Goal: Task Accomplishment & Management: Manage account settings

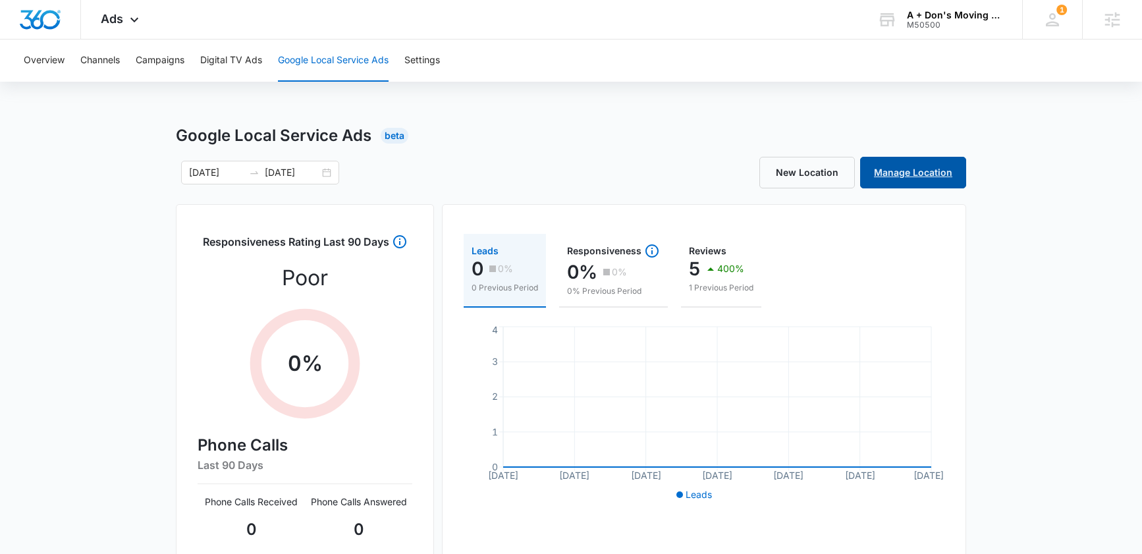
click at [922, 172] on link "Manage Location" at bounding box center [913, 173] width 106 height 32
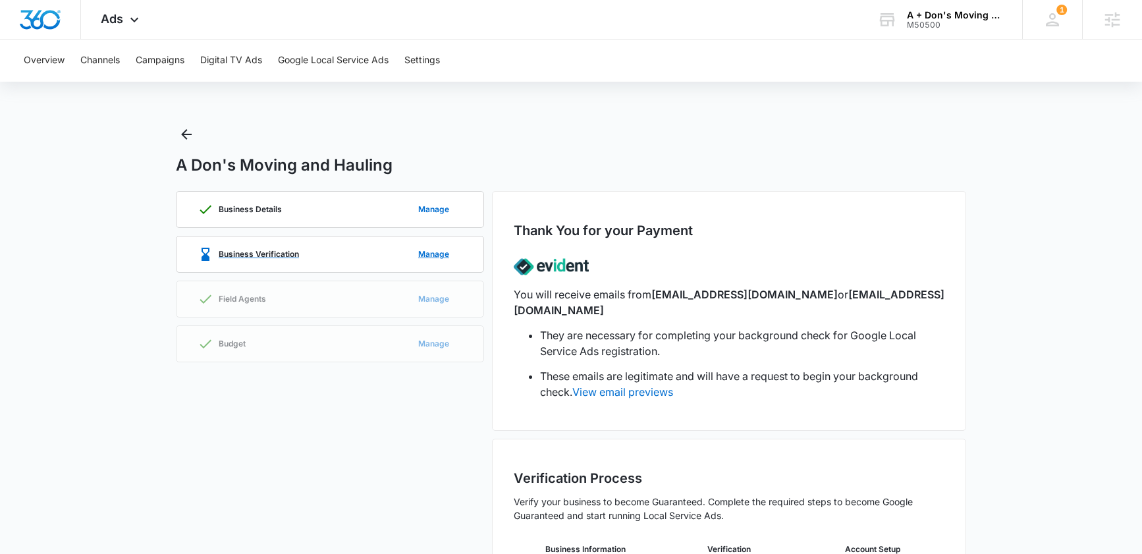
click at [263, 253] on p "Business Verification" at bounding box center [259, 254] width 80 height 8
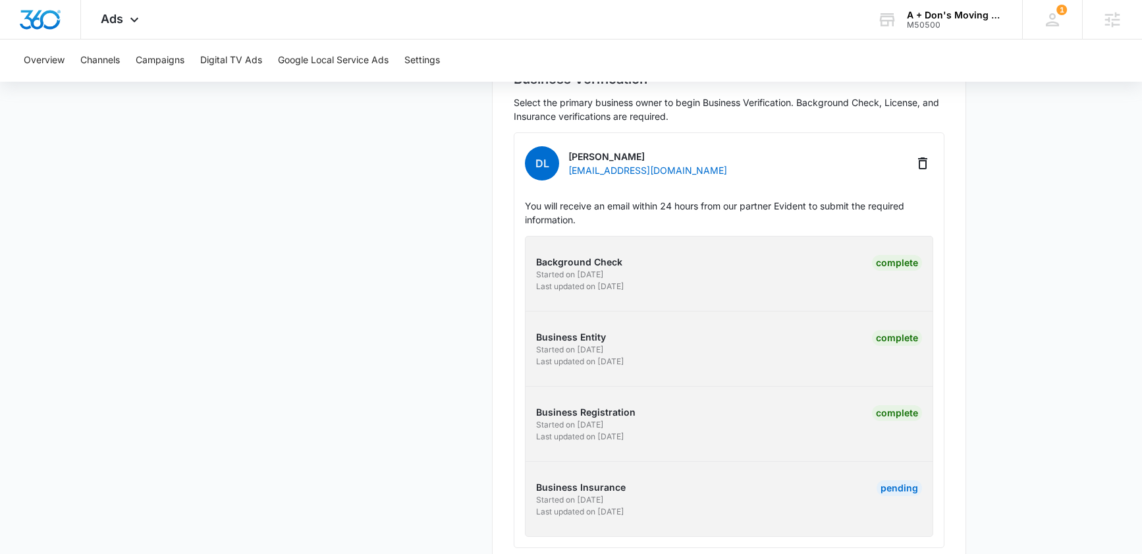
scroll to position [415, 0]
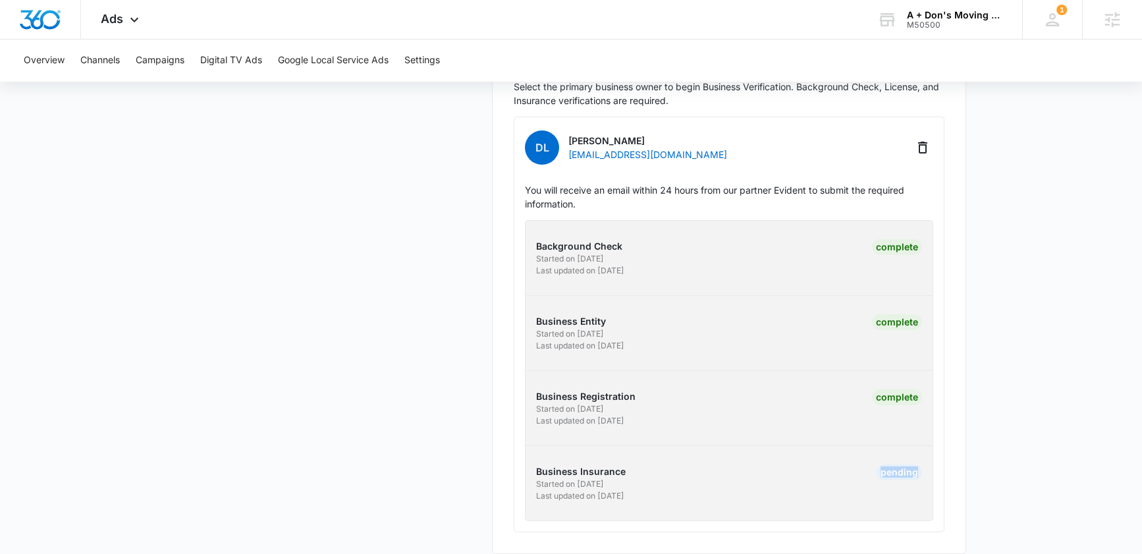
drag, startPoint x: 889, startPoint y: 456, endPoint x: 933, endPoint y: 458, distance: 43.5
click at [933, 464] on div "Business Insurance Started on 8/12/2025 Last updated on 8/13/2025 Pending" at bounding box center [729, 483] width 428 height 38
click at [847, 464] on div "Pending" at bounding box center [827, 483] width 189 height 38
drag, startPoint x: 841, startPoint y: 456, endPoint x: 931, endPoint y: 455, distance: 90.2
click at [931, 464] on div "Business Insurance Started on 8/12/2025 Last updated on 8/13/2025 Pending" at bounding box center [729, 483] width 428 height 38
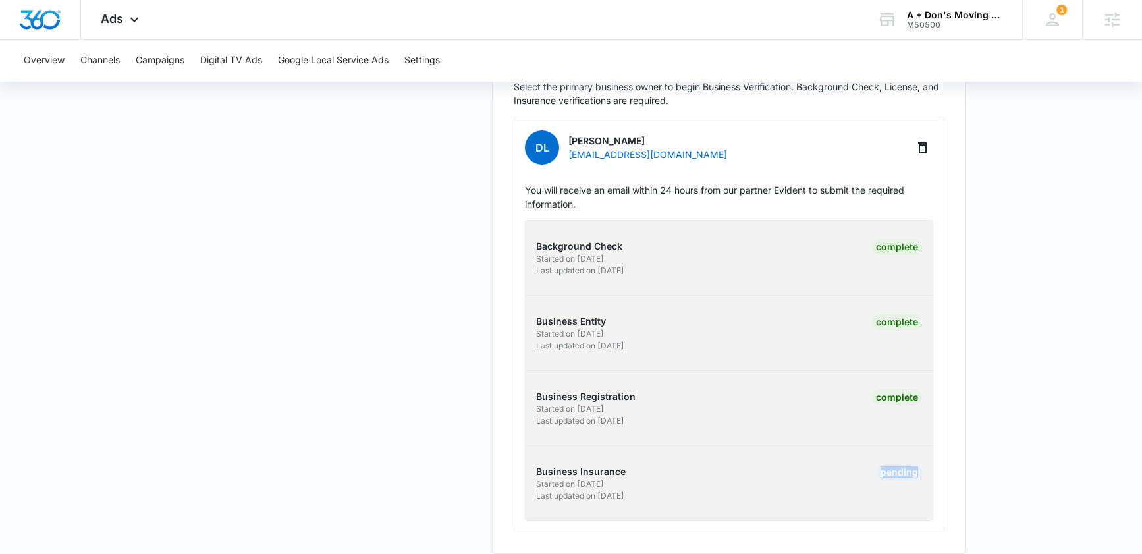
click at [797, 440] on div "Background Check Started on 10/1/2024 Last updated on 10/17/2024 Complete Busin…" at bounding box center [729, 370] width 408 height 301
click at [814, 464] on div "Pending" at bounding box center [827, 483] width 189 height 38
drag, startPoint x: 871, startPoint y: 457, endPoint x: 916, endPoint y: 456, distance: 45.4
click at [916, 464] on div "Pending" at bounding box center [889, 483] width 66 height 38
click at [815, 464] on div "Pending" at bounding box center [827, 483] width 189 height 38
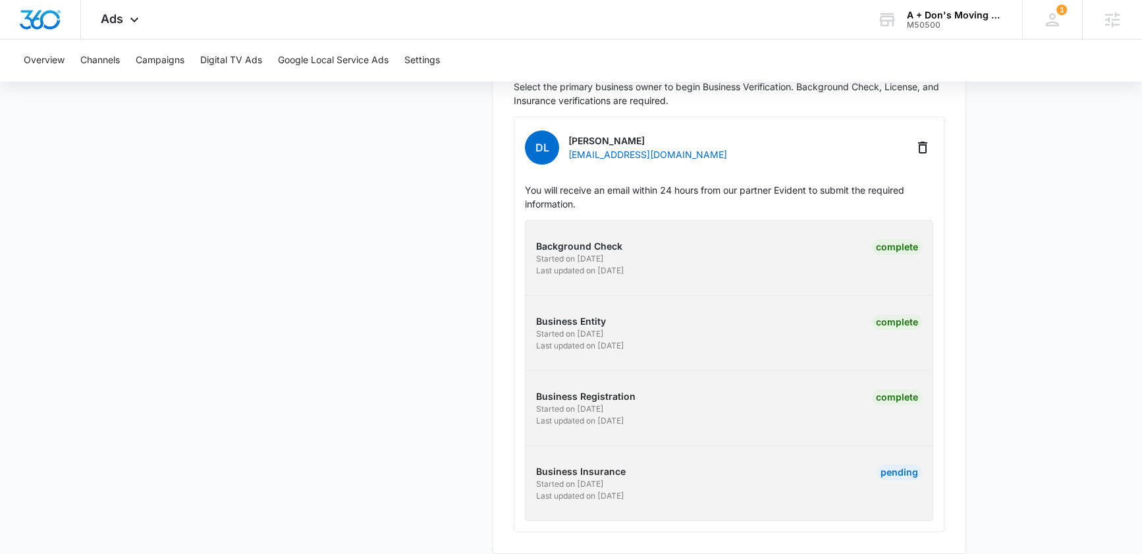
drag, startPoint x: 866, startPoint y: 468, endPoint x: 879, endPoint y: 471, distance: 12.8
click at [895, 464] on div "Pending" at bounding box center [889, 483] width 66 height 38
drag, startPoint x: 822, startPoint y: 454, endPoint x: 943, endPoint y: 460, distance: 120.6
click at [943, 460] on div "Dl Donaled lally Daphnie1655@yahoo.com You will receive an email within 24 hour…" at bounding box center [728, 324] width 431 height 415
click at [839, 465] on div "Pending" at bounding box center [827, 483] width 189 height 38
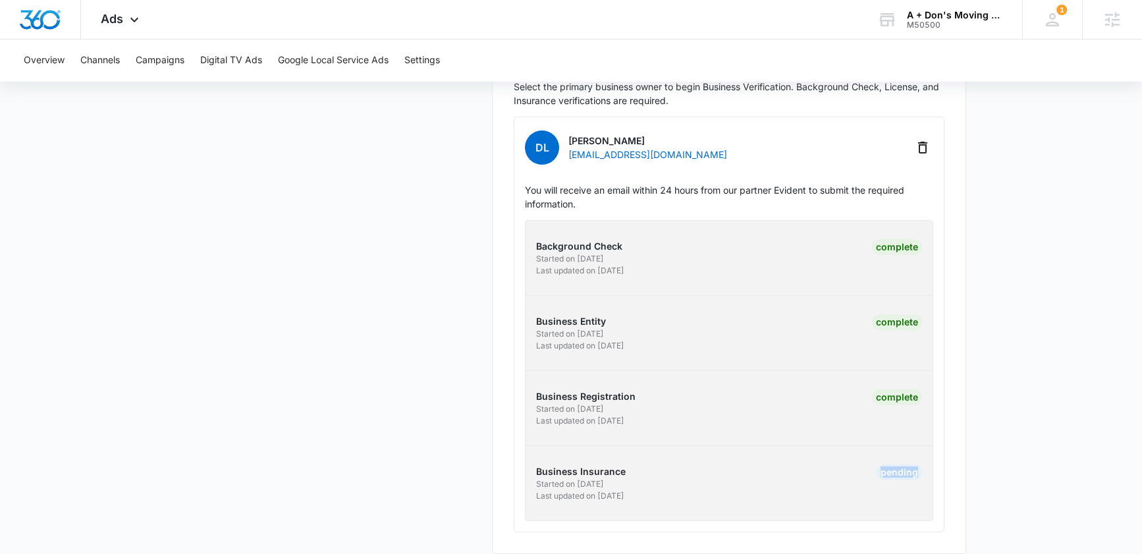
drag, startPoint x: 828, startPoint y: 459, endPoint x: 952, endPoint y: 463, distance: 123.8
click at [952, 463] on div "Business Verification Select the primary business owner to begin Business Verif…" at bounding box center [729, 289] width 474 height 530
click at [777, 464] on div "Pending" at bounding box center [827, 483] width 189 height 38
drag, startPoint x: 895, startPoint y: 455, endPoint x: 923, endPoint y: 460, distance: 28.7
click at [923, 464] on div "Business Insurance Started on 8/12/2025 Last updated on 8/13/2025 Pending" at bounding box center [729, 483] width 428 height 38
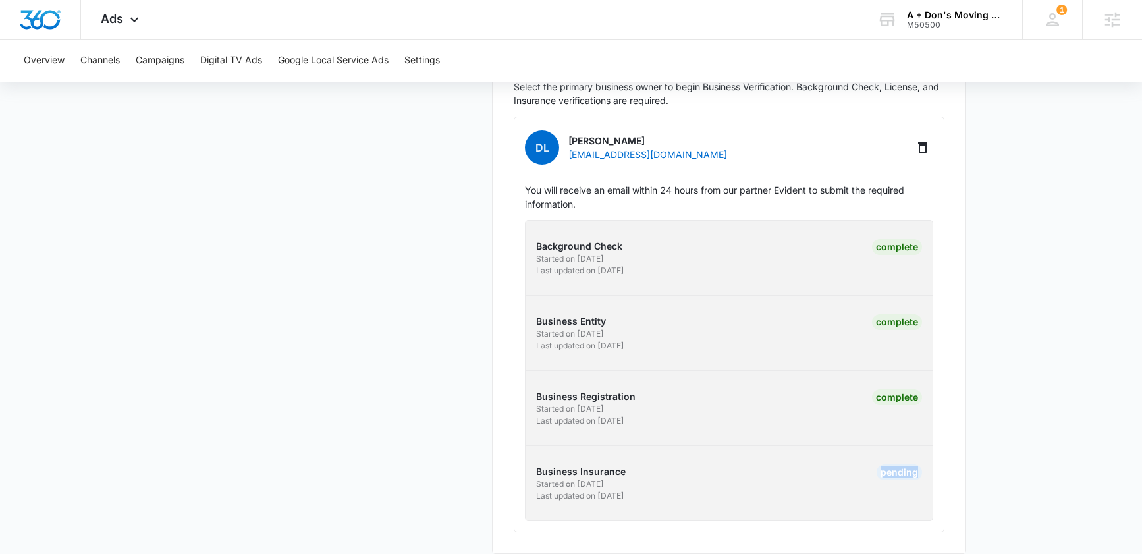
click at [923, 464] on div "Business Insurance Started on 8/12/2025 Last updated on 8/13/2025 Pending" at bounding box center [729, 483] width 428 height 38
drag, startPoint x: 845, startPoint y: 458, endPoint x: 946, endPoint y: 459, distance: 101.4
click at [946, 459] on div "Business Verification Select the primary business owner to begin Business Verif…" at bounding box center [729, 289] width 474 height 530
click at [930, 464] on div "Business Insurance Started on 8/12/2025 Last updated on 8/13/2025 Pending" at bounding box center [729, 483] width 428 height 38
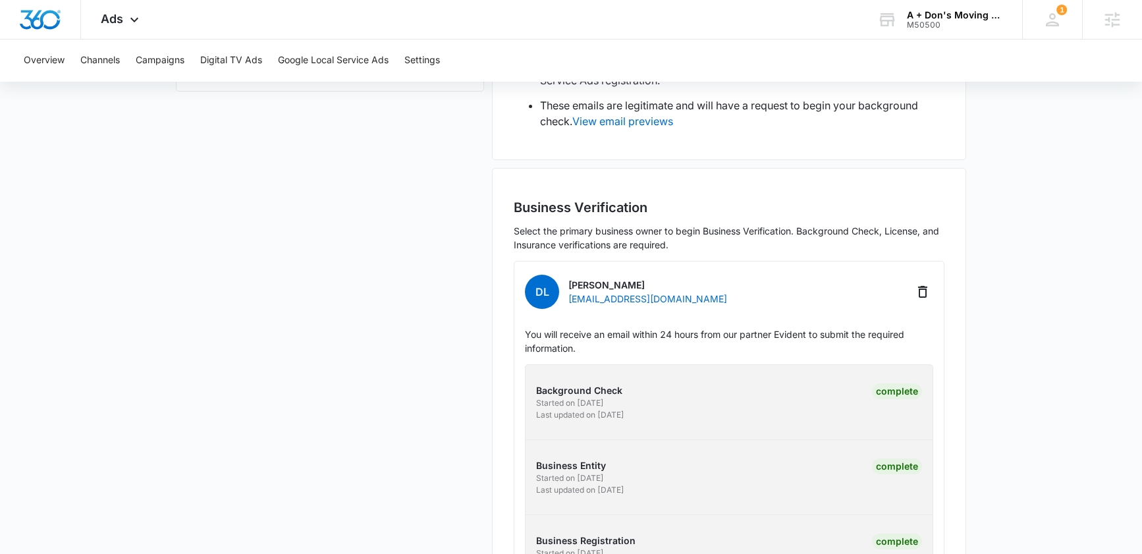
click at [435, 373] on div "Business Details Manage Business Verification Manage Field Agents Manage Budget…" at bounding box center [330, 308] width 308 height 777
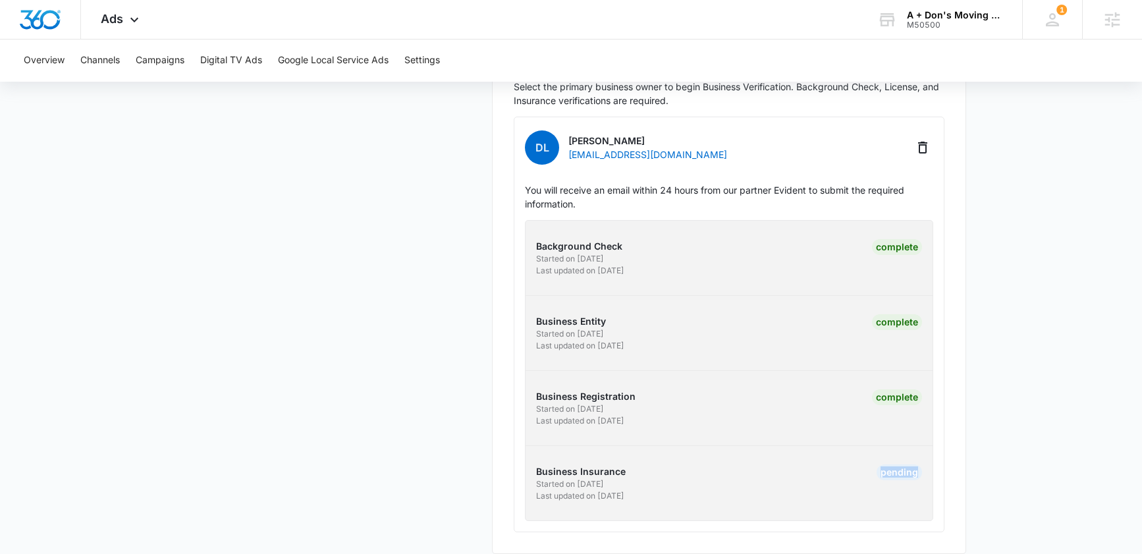
drag, startPoint x: 924, startPoint y: 460, endPoint x: 975, endPoint y: 462, distance: 51.4
click at [975, 462] on main "A Don's Moving and Hauling Business Details Manage Business Verification Manage…" at bounding box center [571, 139] width 1142 height 860
click at [833, 464] on div "Pending" at bounding box center [827, 483] width 189 height 38
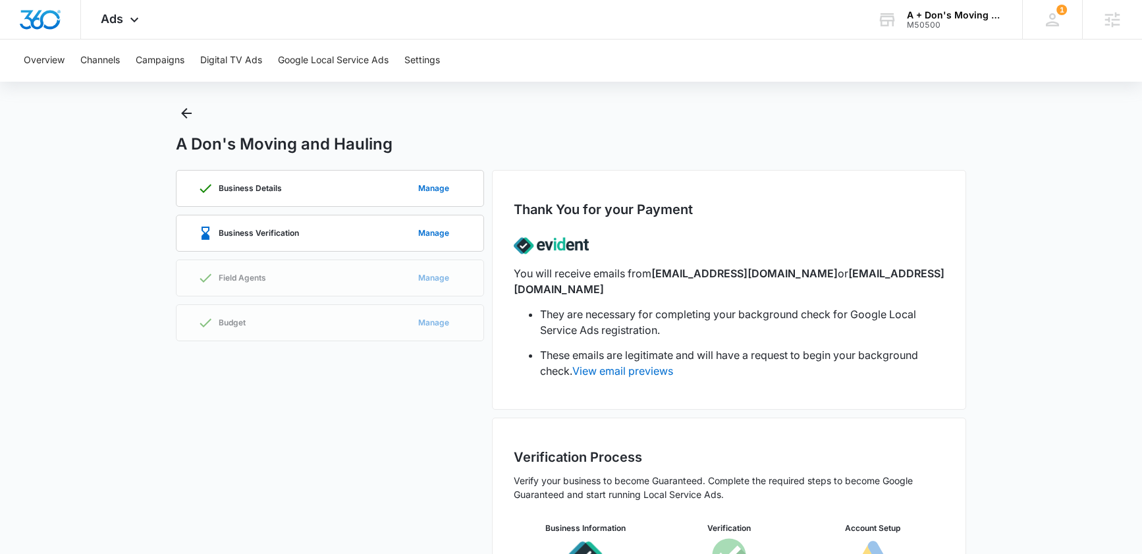
scroll to position [109, 0]
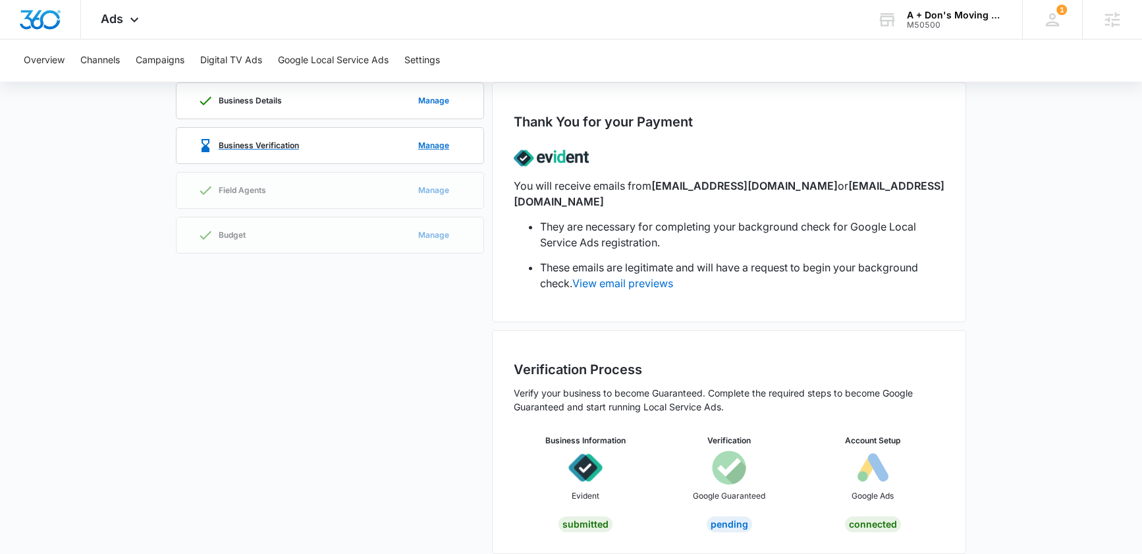
click at [277, 152] on div "Business Verification" at bounding box center [247, 146] width 101 height 16
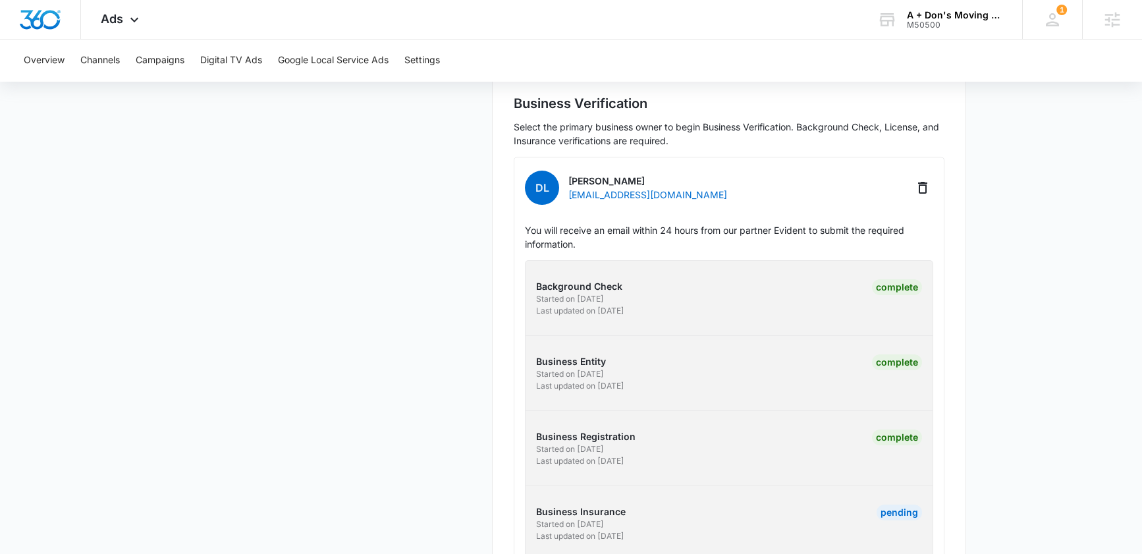
scroll to position [415, 0]
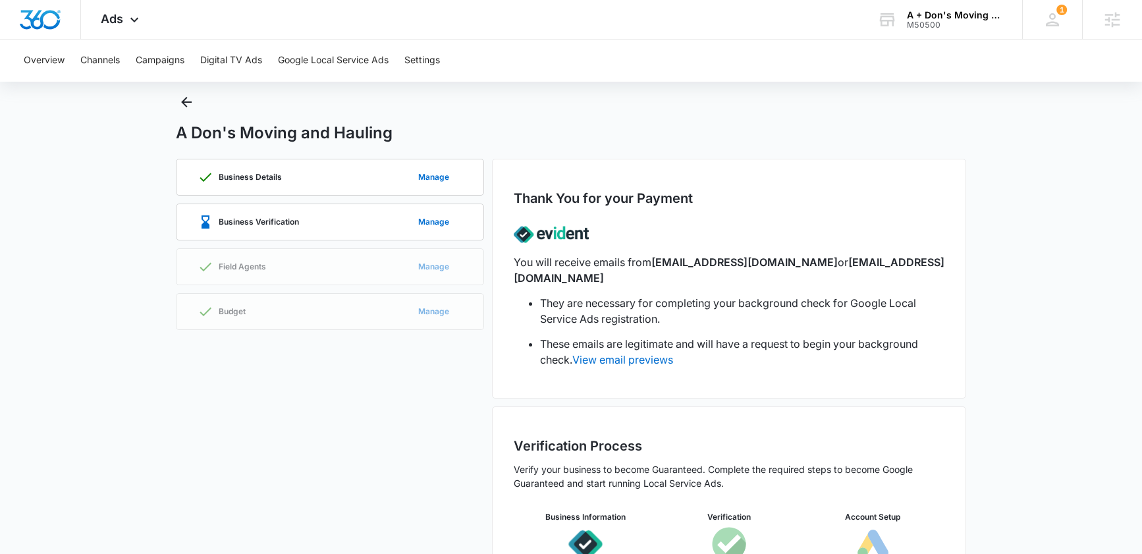
scroll to position [109, 0]
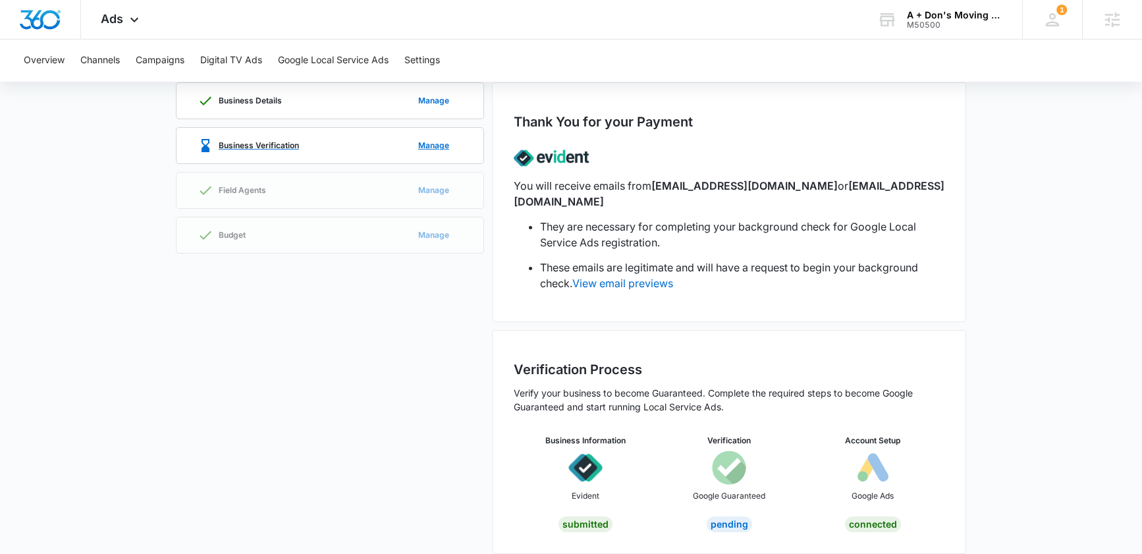
click at [300, 144] on div "Business Verification Manage" at bounding box center [329, 146] width 265 height 36
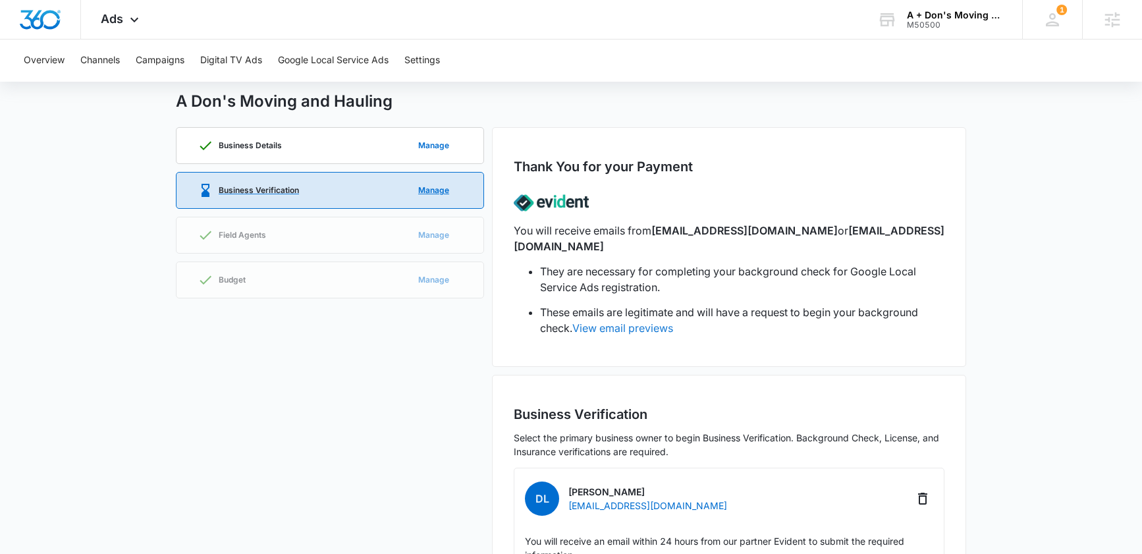
scroll to position [0, 0]
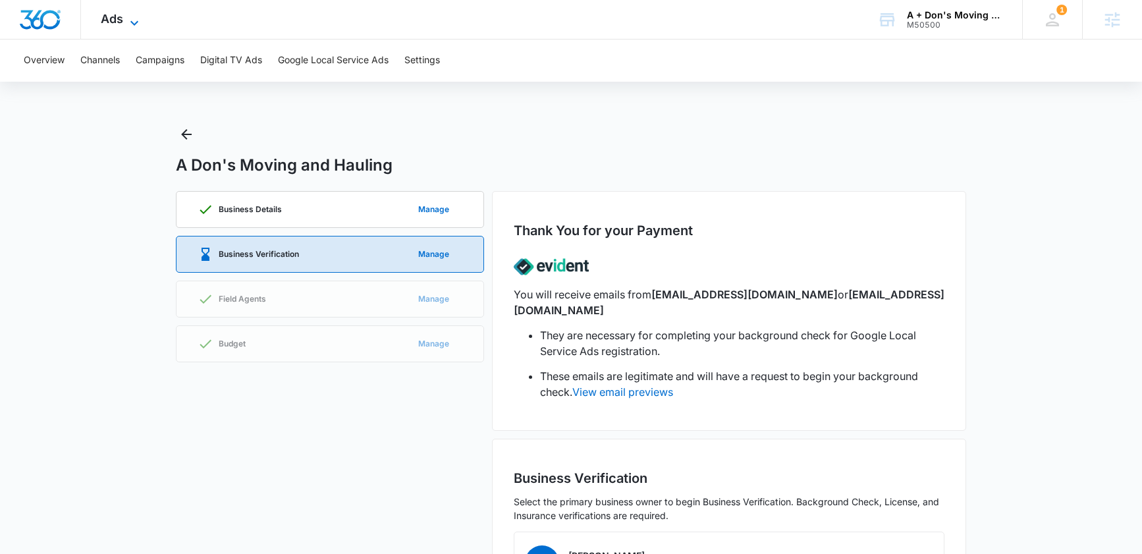
click at [111, 22] on span "Ads" at bounding box center [112, 19] width 22 height 14
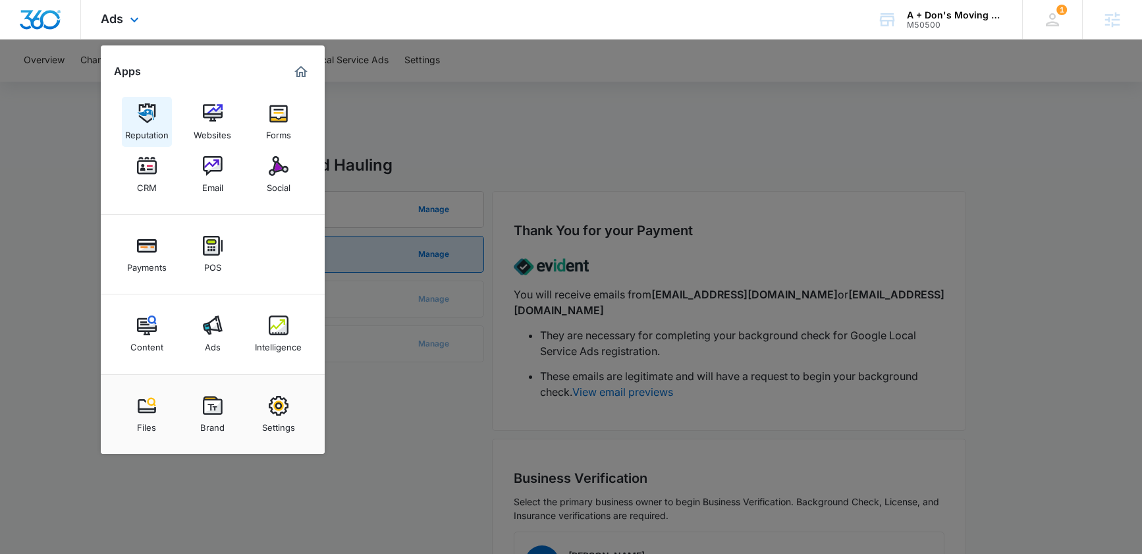
click at [144, 121] on img at bounding box center [147, 113] width 20 height 20
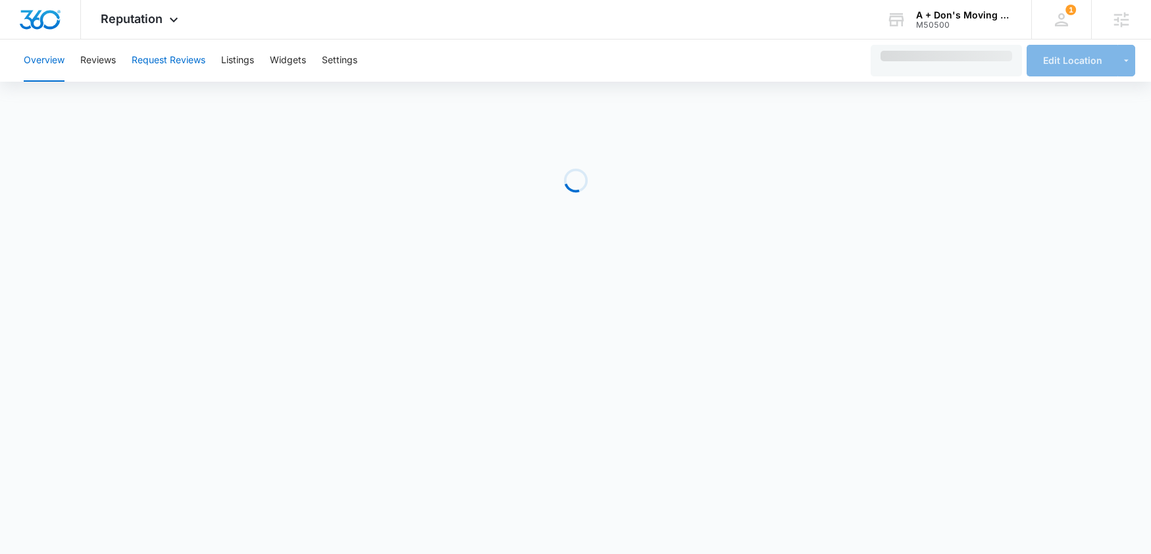
click at [182, 61] on button "Request Reviews" at bounding box center [169, 60] width 74 height 42
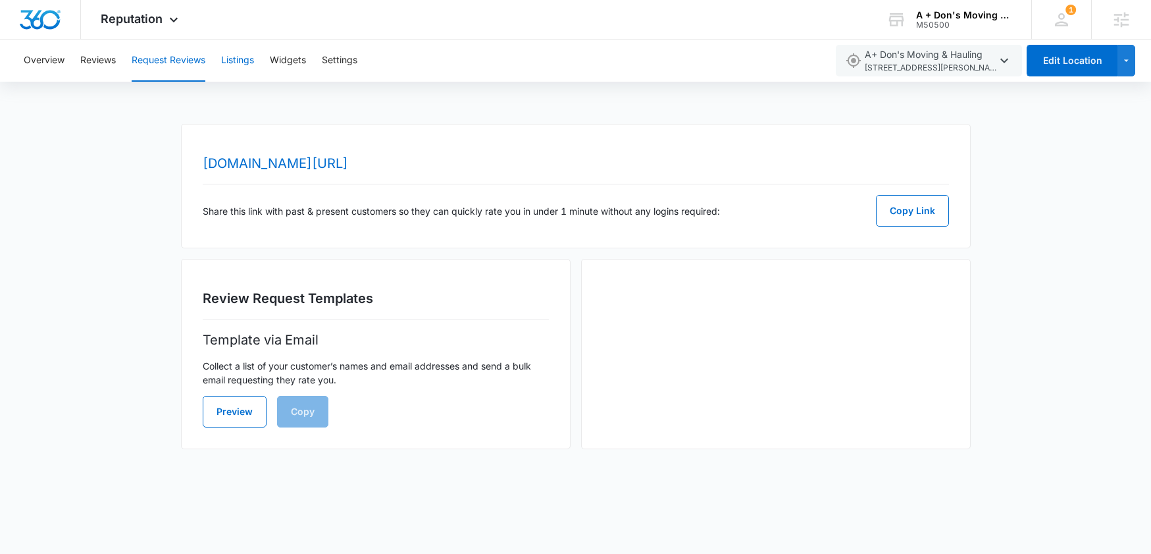
click at [242, 59] on button "Listings" at bounding box center [237, 60] width 33 height 42
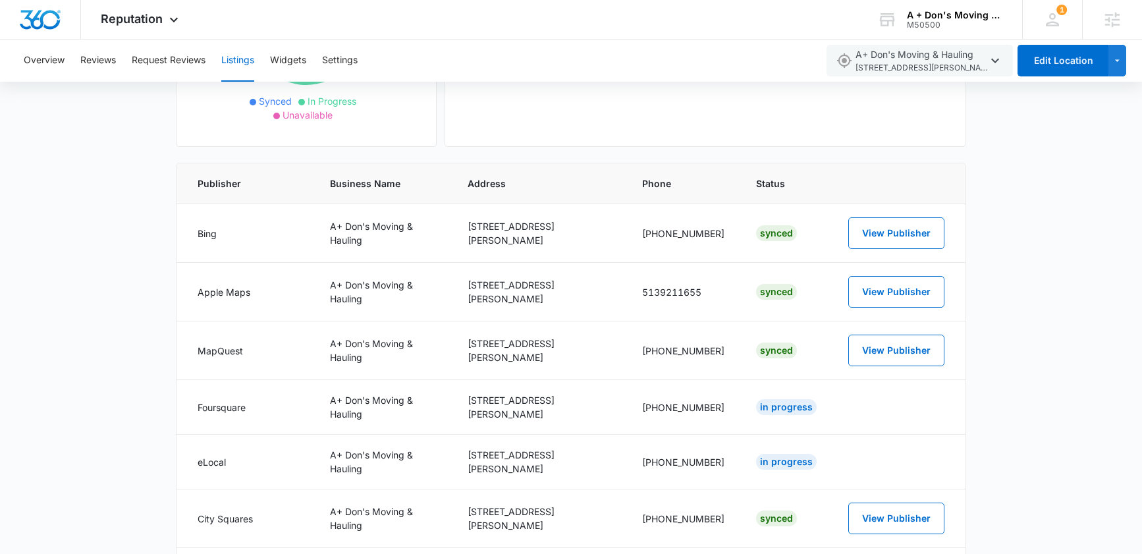
scroll to position [283, 0]
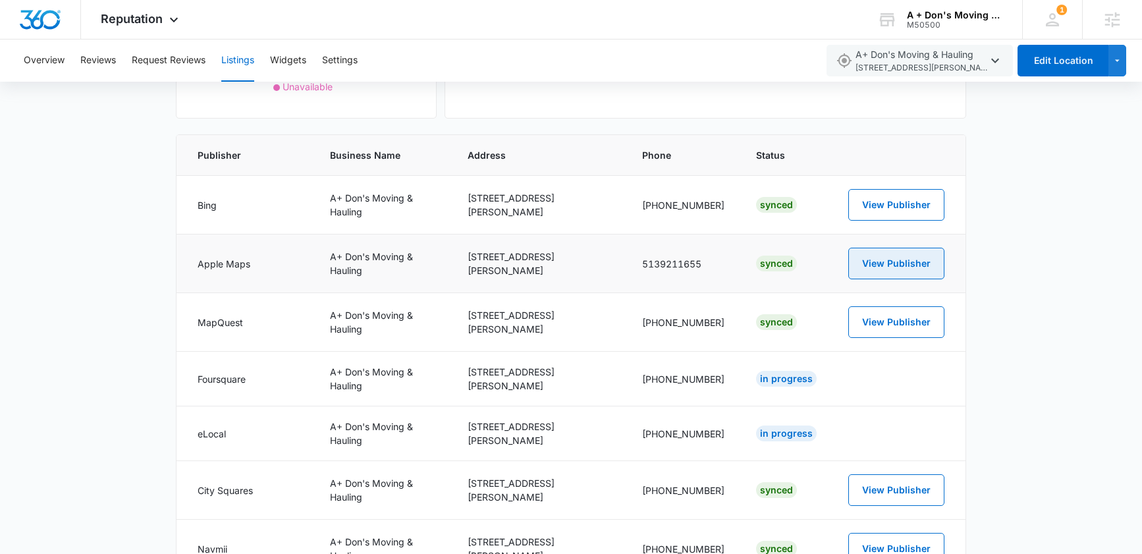
click at [938, 258] on button "View Publisher" at bounding box center [896, 264] width 96 height 32
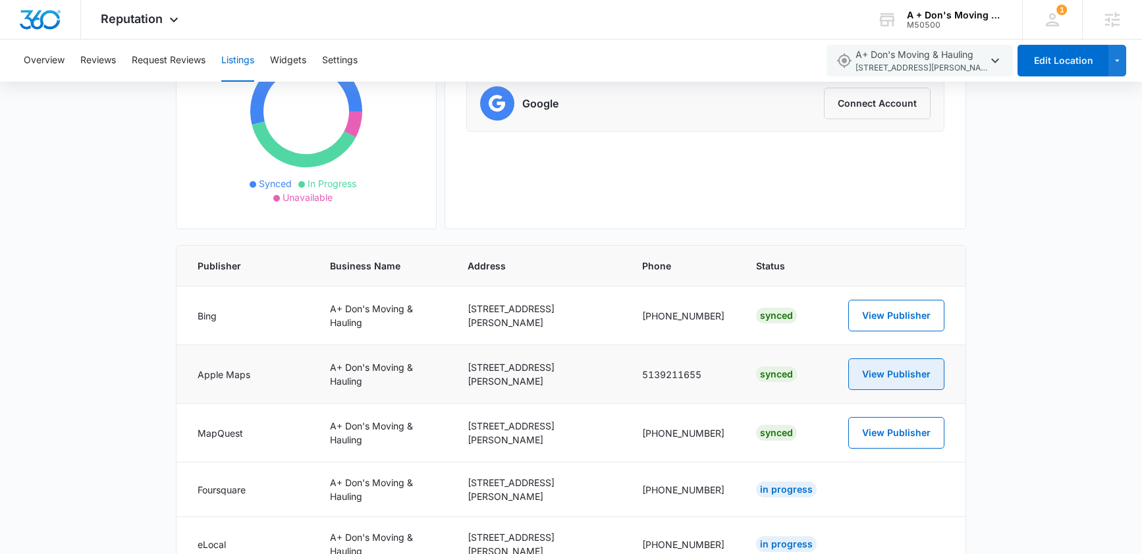
click at [896, 375] on button "View Publisher" at bounding box center [896, 374] width 96 height 32
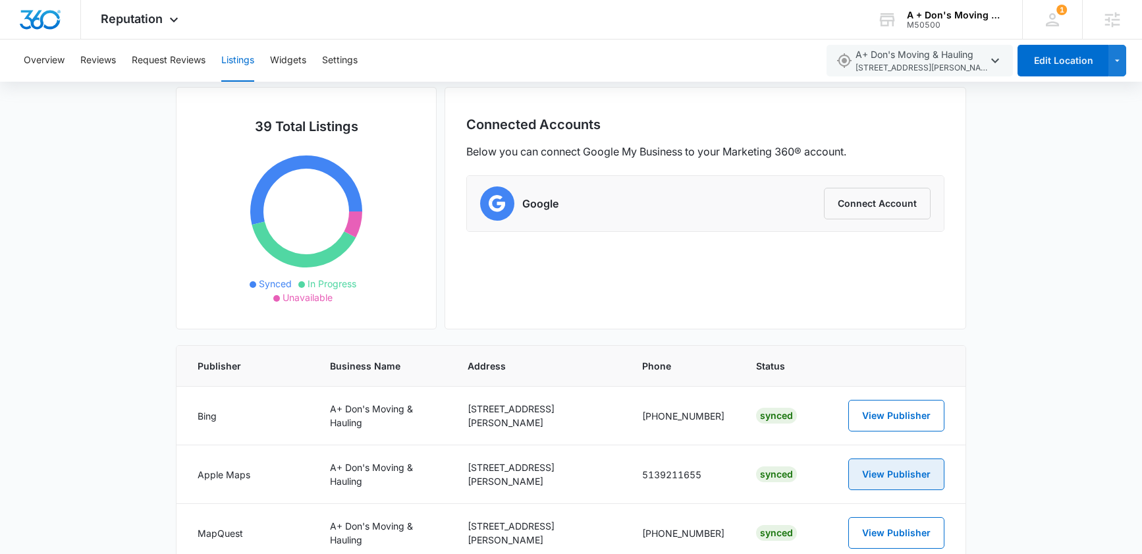
scroll to position [55, 0]
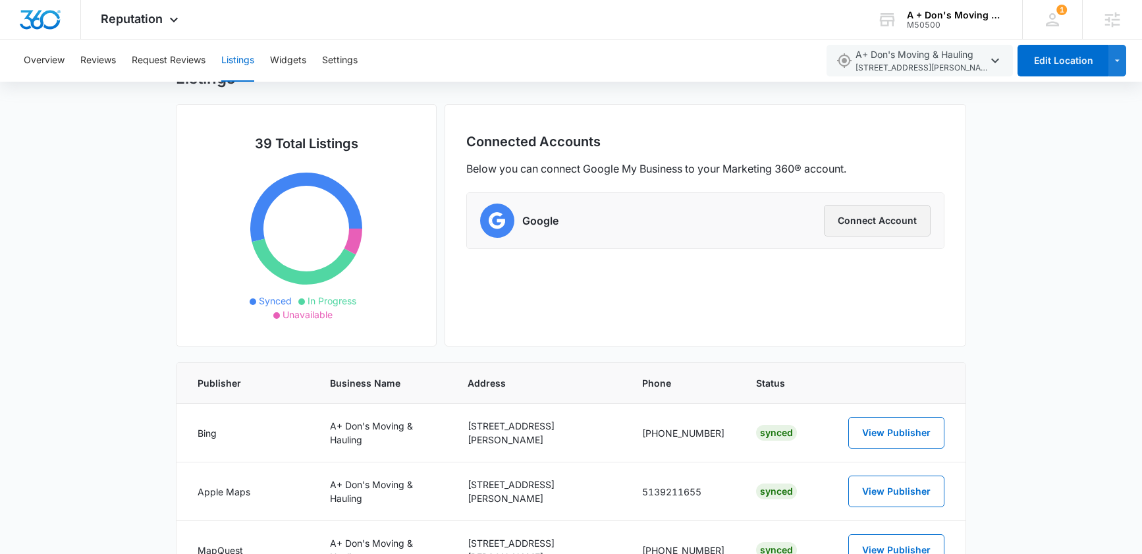
click at [895, 221] on button "Connect Account" at bounding box center [877, 221] width 107 height 32
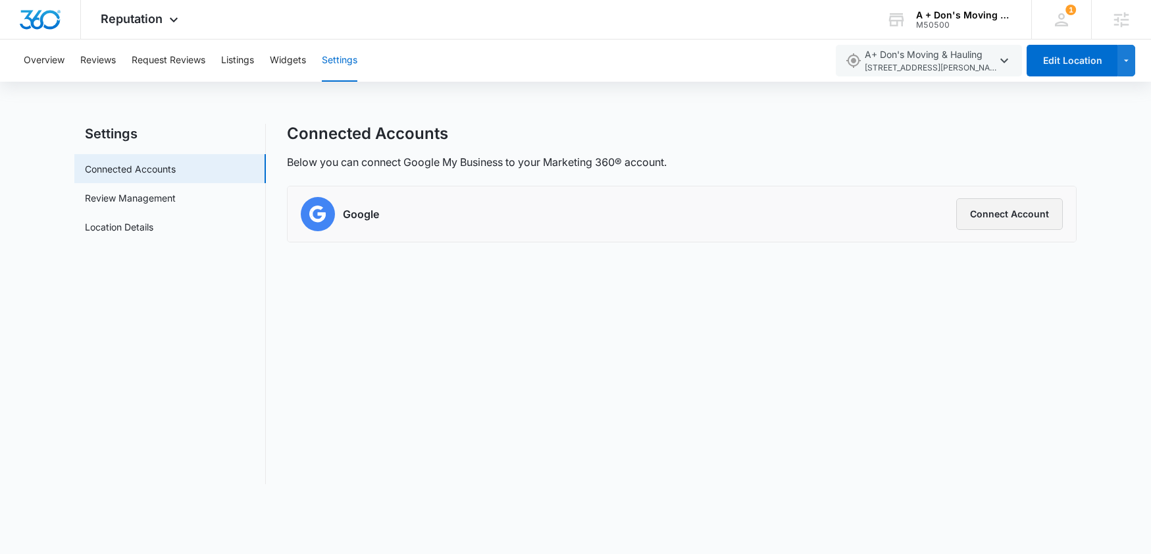
click at [998, 219] on button "Connect Account" at bounding box center [1010, 214] width 107 height 32
click at [657, 418] on div "Connected Accounts Below you can connect Google My Business to your Marketing 3…" at bounding box center [682, 304] width 790 height 360
click at [1029, 207] on button "Connect Account" at bounding box center [1010, 214] width 107 height 32
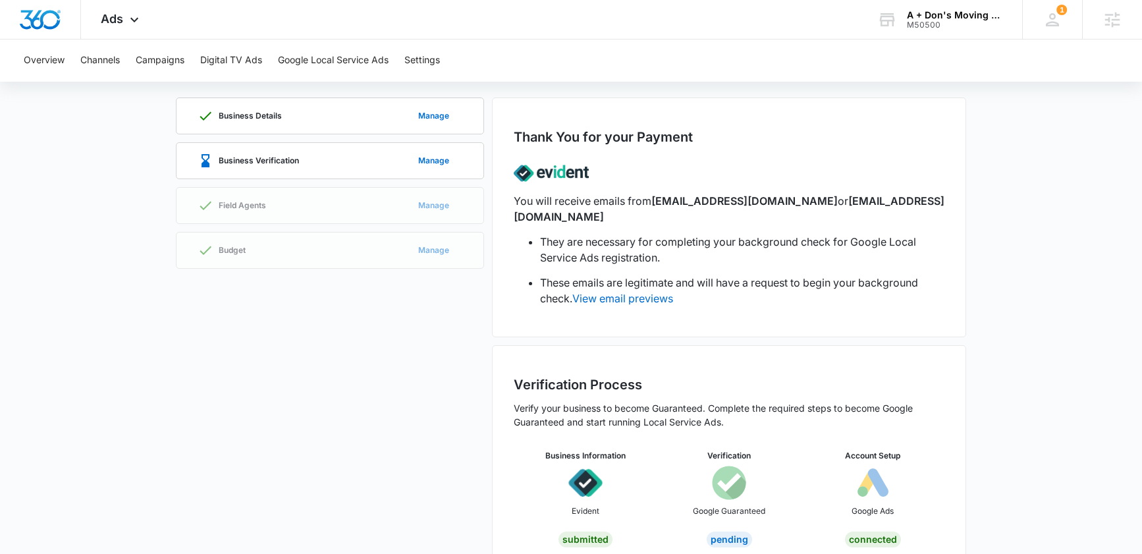
scroll to position [109, 0]
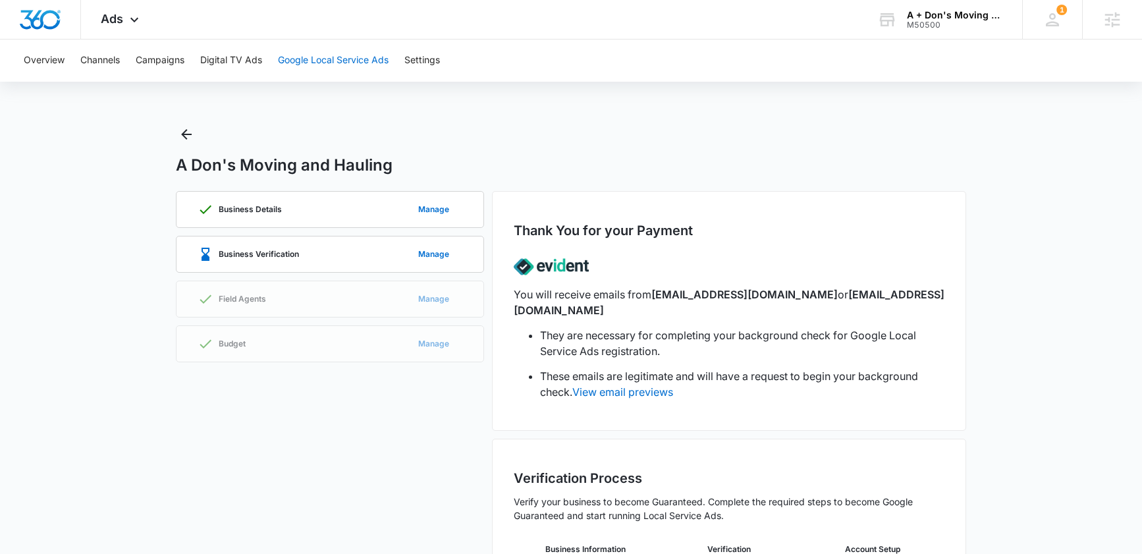
click at [323, 55] on button "Google Local Service Ads" at bounding box center [333, 60] width 111 height 42
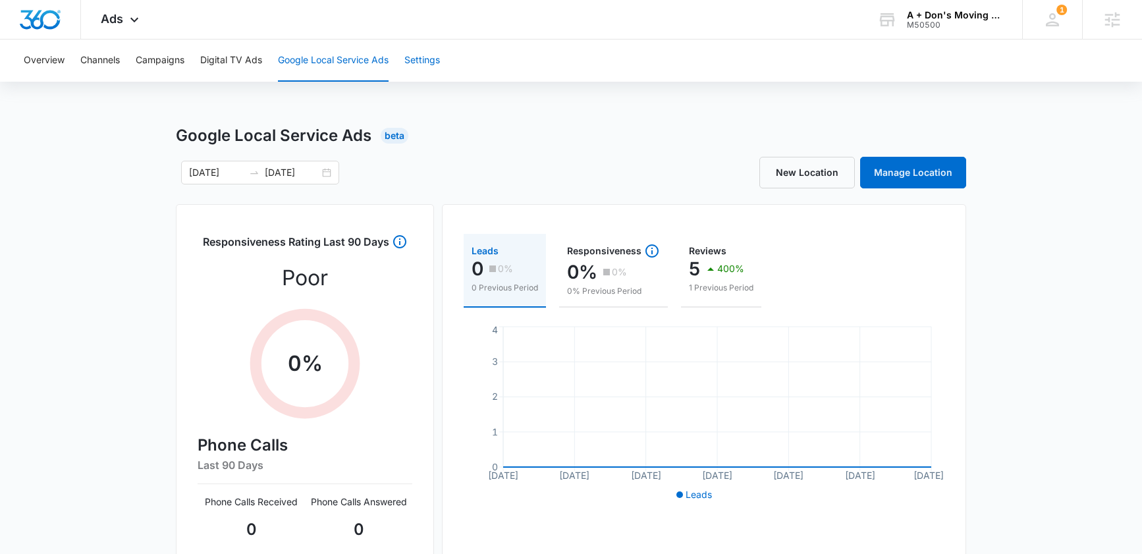
click at [426, 59] on button "Settings" at bounding box center [422, 60] width 36 height 42
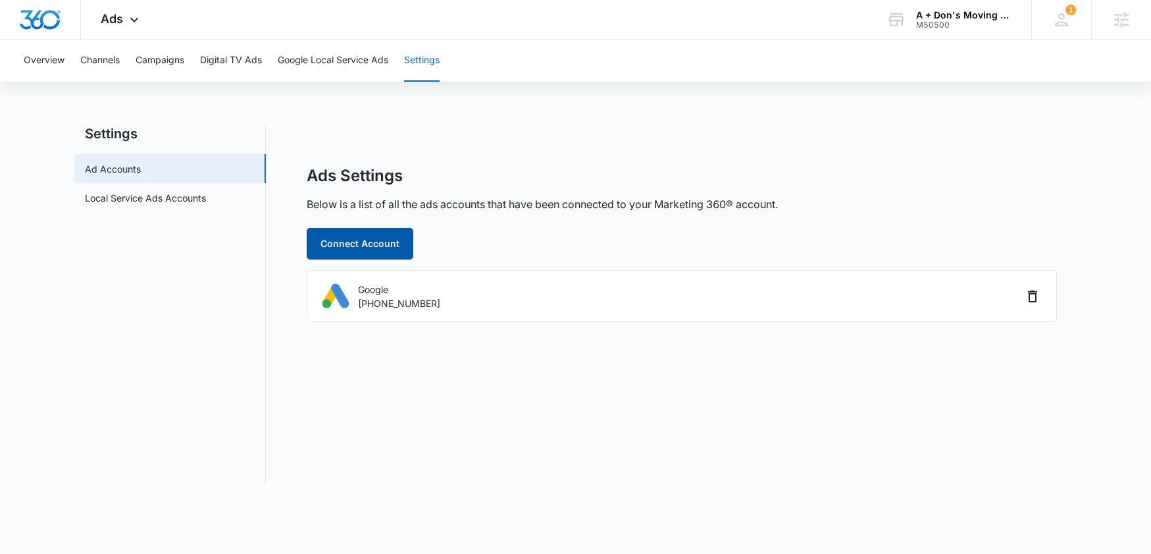
click at [390, 234] on button "Connect Account" at bounding box center [360, 244] width 107 height 32
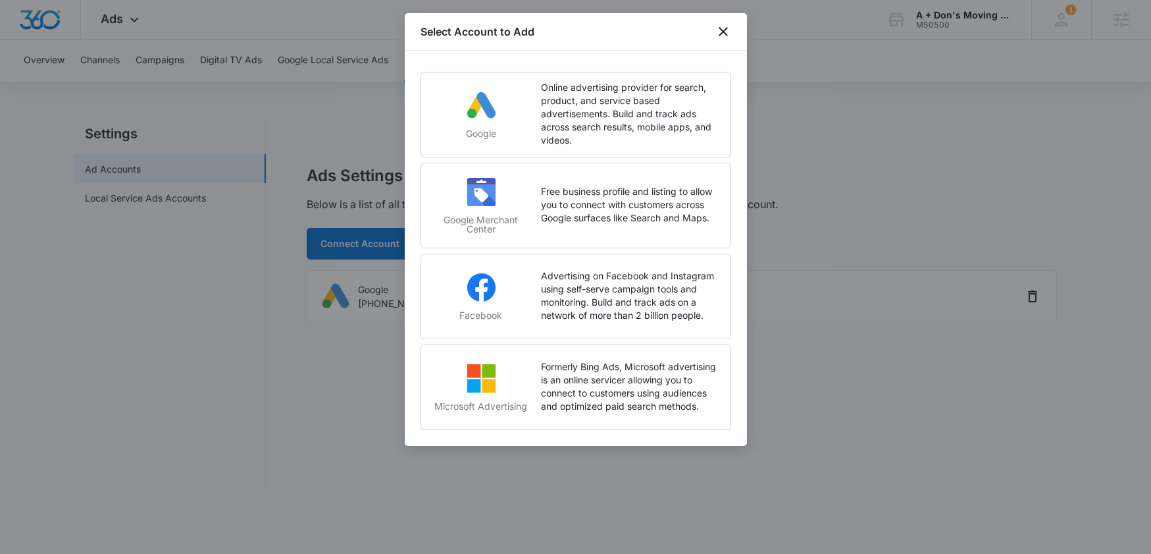
drag, startPoint x: 184, startPoint y: 382, endPoint x: 191, endPoint y: 374, distance: 11.2
click at [191, 374] on div at bounding box center [575, 277] width 1151 height 554
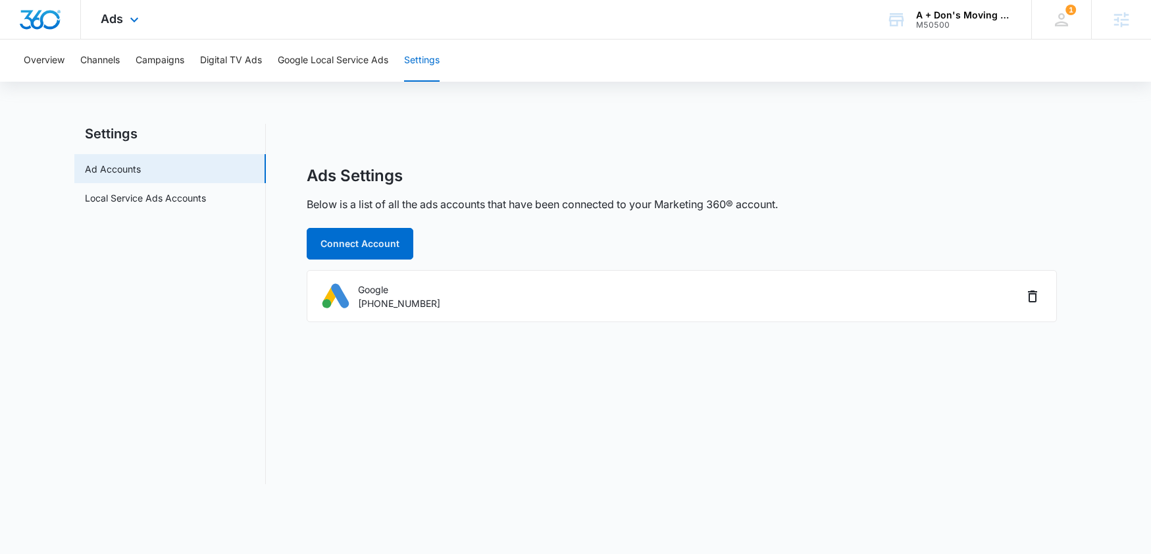
drag, startPoint x: 133, startPoint y: 27, endPoint x: 194, endPoint y: 70, distance: 75.1
click at [133, 27] on div "Ads Apps Reputation Websites Forms CRM Email Social Payments POS Content Ads In…" at bounding box center [121, 19] width 81 height 39
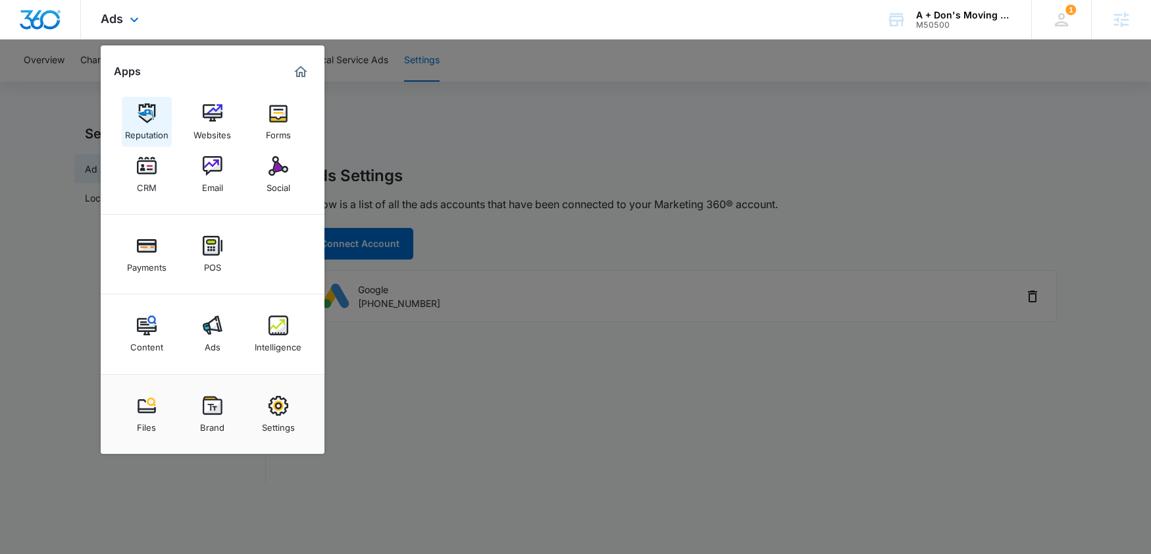
click at [130, 120] on link "Reputation" at bounding box center [147, 122] width 50 height 50
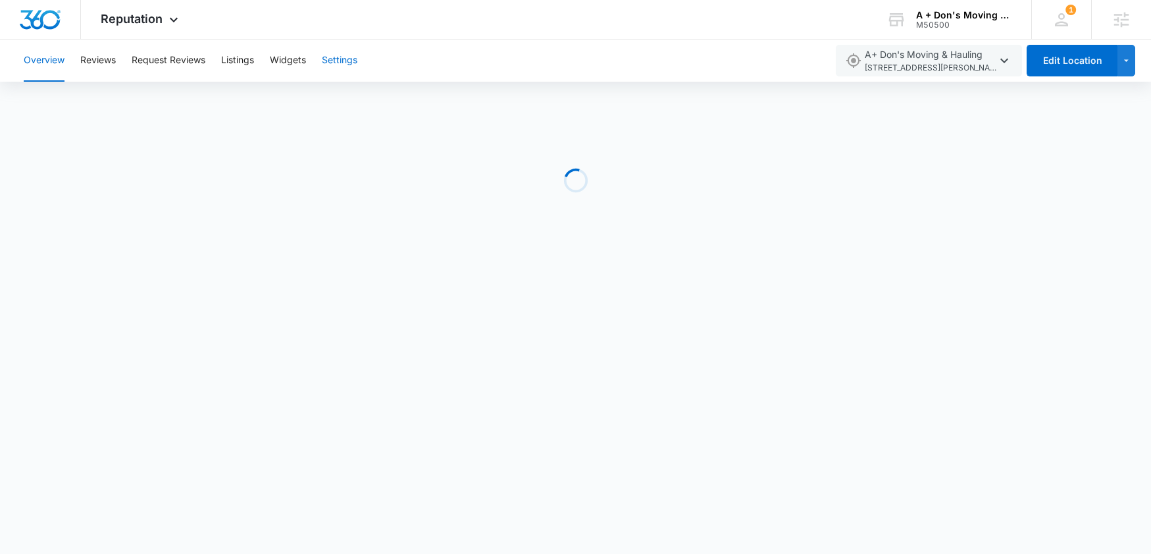
click at [348, 65] on button "Settings" at bounding box center [340, 60] width 36 height 42
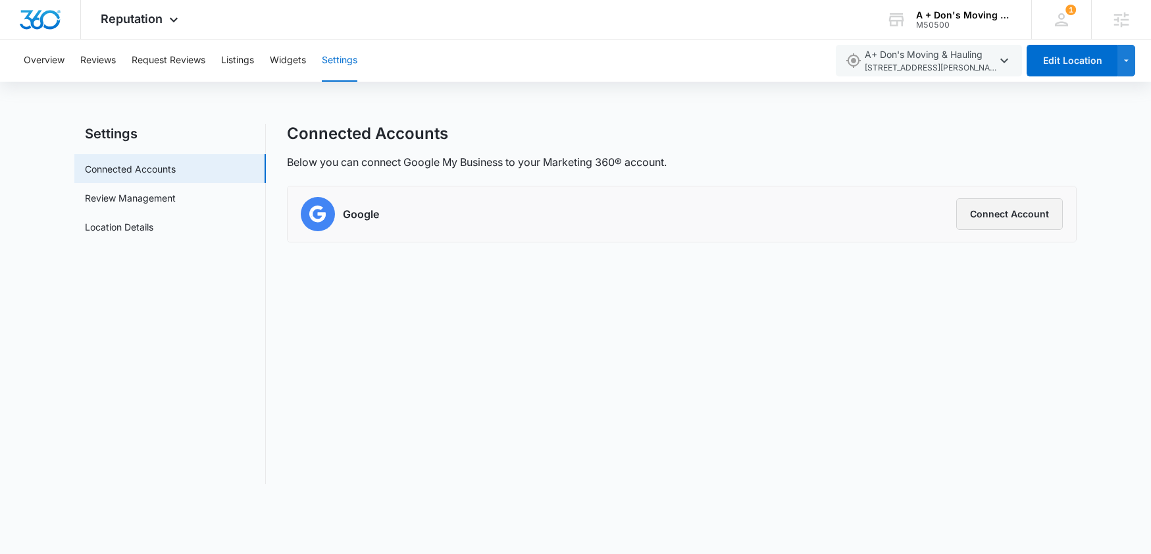
click at [1016, 212] on button "Connect Account" at bounding box center [1010, 214] width 107 height 32
click at [1015, 223] on button "Connect Account" at bounding box center [1010, 214] width 107 height 32
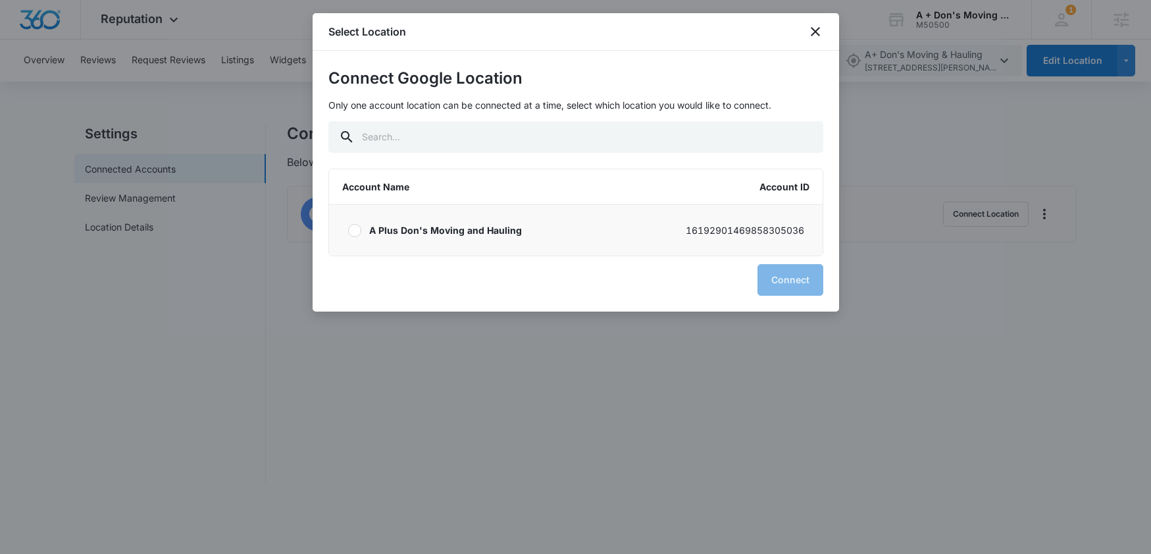
click at [517, 240] on label "A Plus Don's Moving and Hauling 16192901469858305036" at bounding box center [576, 230] width 494 height 51
click at [348, 230] on input "A Plus Don's Moving and Hauling 16192901469858305036" at bounding box center [348, 230] width 1 height 1
radio input "true"
click at [789, 280] on button "Connect" at bounding box center [791, 280] width 66 height 32
click at [787, 284] on button "Connect" at bounding box center [791, 280] width 66 height 32
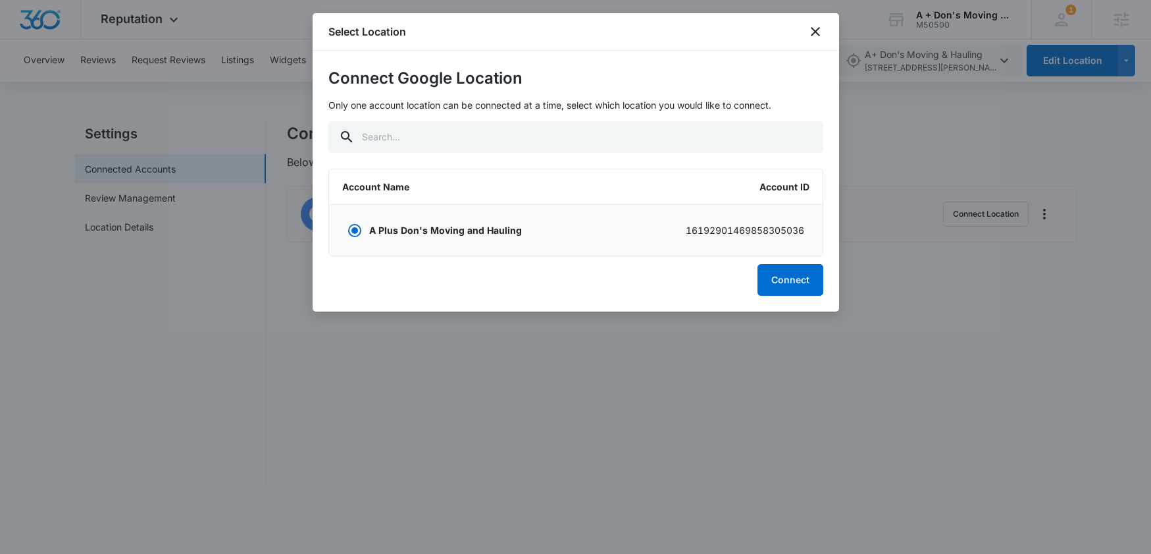
click at [591, 244] on label "A Plus Don's Moving and Hauling 16192901469858305036" at bounding box center [576, 230] width 494 height 51
click at [348, 230] on input "A Plus Don's Moving and Hauling 16192901469858305036" at bounding box center [348, 230] width 1 height 1
